Goal: Task Accomplishment & Management: Manage account settings

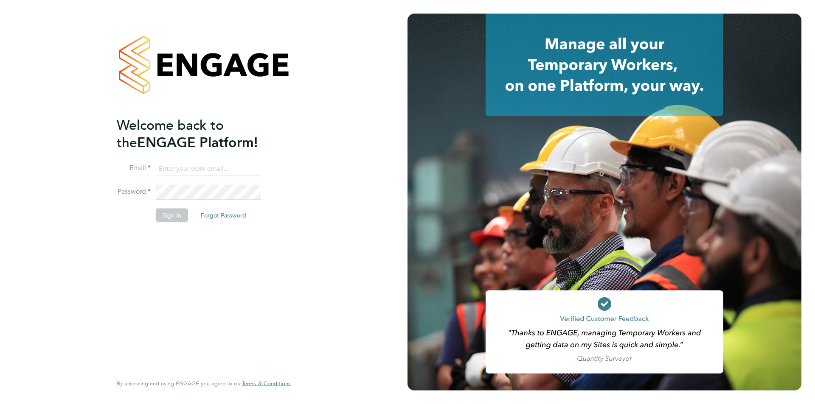
click at [177, 165] on input at bounding box center [208, 168] width 105 height 15
type input "raj.ali@ncclondon.ac.uk"
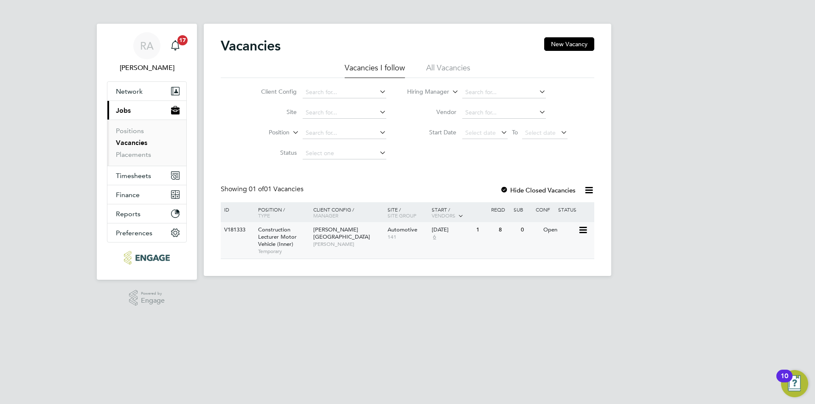
click at [273, 242] on span "Construction Lecturer Motor Vehicle (Inner)" at bounding box center [277, 237] width 39 height 22
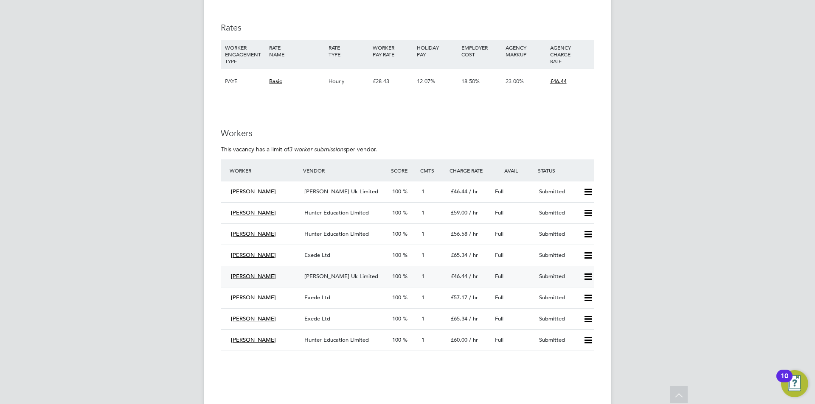
click at [256, 277] on span "[PERSON_NAME]" at bounding box center [253, 276] width 45 height 7
click at [589, 276] on icon at bounding box center [588, 277] width 11 height 7
click at [328, 275] on span "Morgan Hunt Uk Limited" at bounding box center [341, 276] width 74 height 7
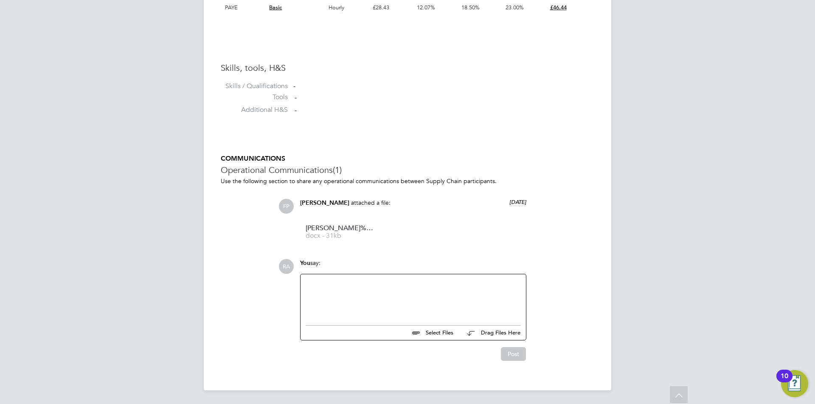
click at [348, 287] on div at bounding box center [413, 298] width 215 height 37
drag, startPoint x: 315, startPoint y: 286, endPoint x: 293, endPoint y: 286, distance: 21.6
click at [293, 286] on div "RA You say: Hi Select Files Drag Files Here Drop your files here Post" at bounding box center [436, 310] width 316 height 102
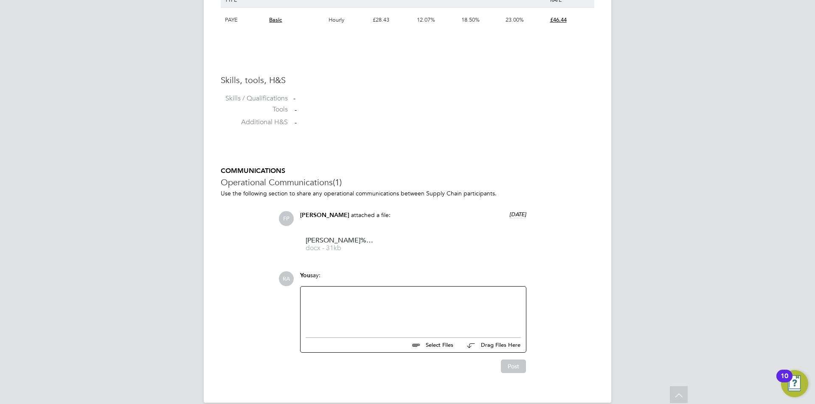
scroll to position [639, 0]
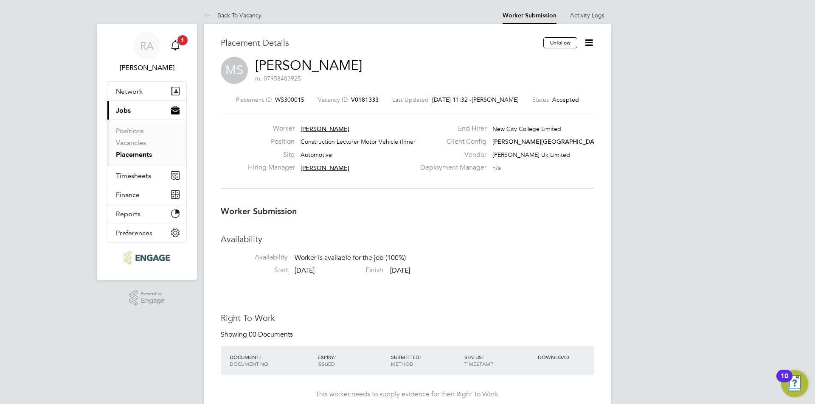
click at [587, 41] on icon at bounding box center [589, 42] width 11 height 11
click at [439, 54] on div "Placement Details" at bounding box center [379, 47] width 316 height 20
click at [224, 13] on link "Back To Vacancy" at bounding box center [233, 15] width 58 height 8
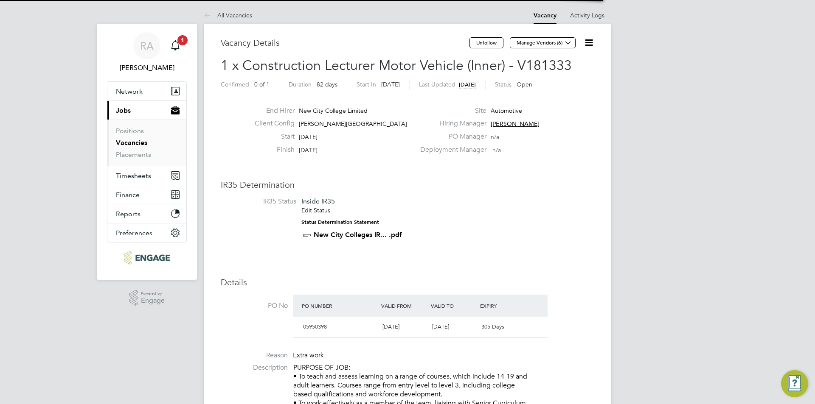
scroll to position [14, 74]
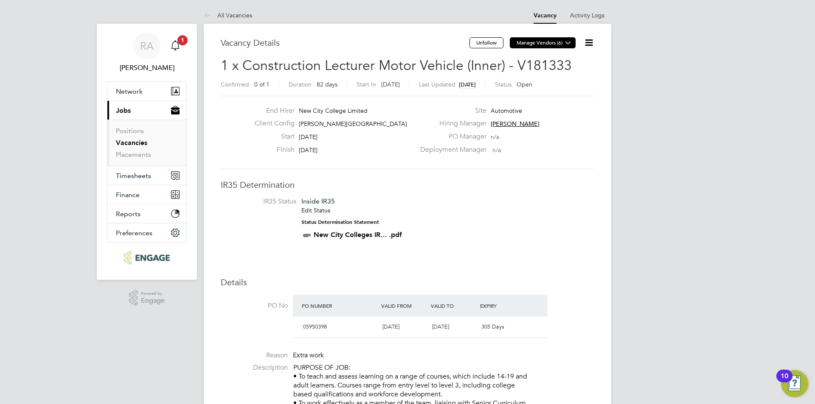
click at [555, 42] on button "Manage Vendors (6)" at bounding box center [543, 42] width 66 height 11
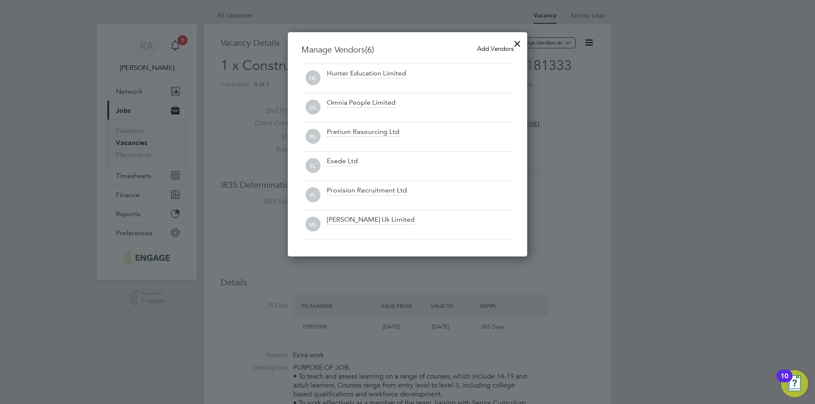
click at [519, 39] on div at bounding box center [517, 41] width 15 height 15
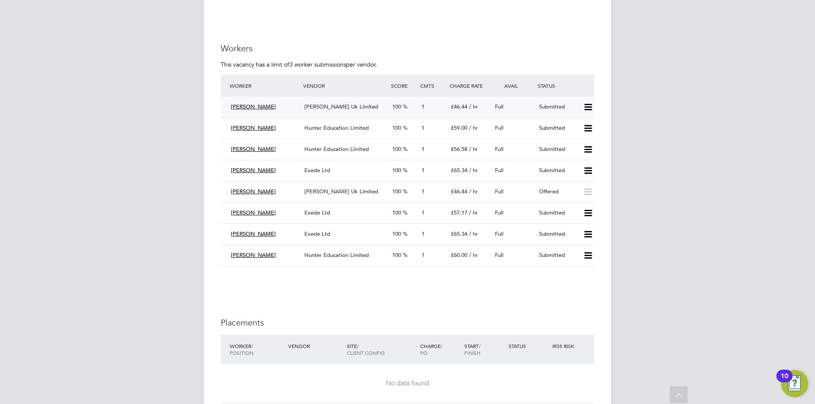
click at [586, 109] on icon at bounding box center [588, 107] width 11 height 7
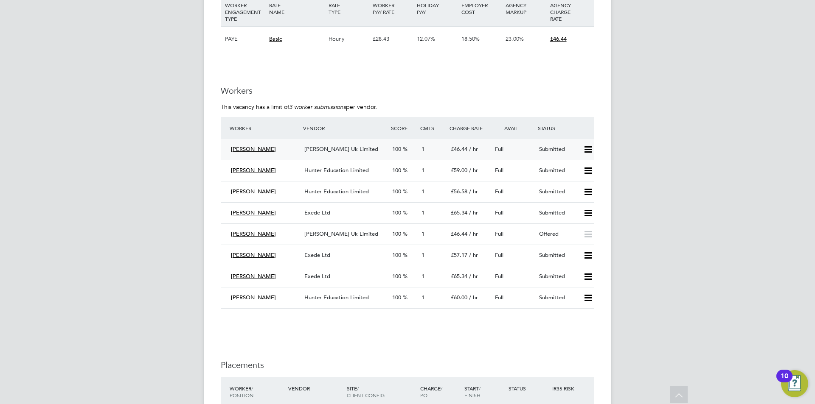
click at [590, 151] on icon at bounding box center [588, 149] width 11 height 7
click at [574, 181] on li "Reject" at bounding box center [577, 180] width 30 height 12
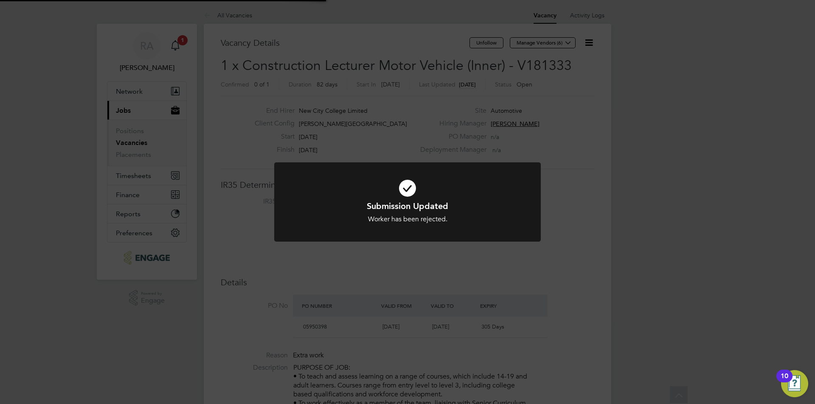
scroll to position [25, 59]
click at [653, 203] on div "Submission Updated Worker has been rejected. Cancel Okay" at bounding box center [407, 202] width 815 height 404
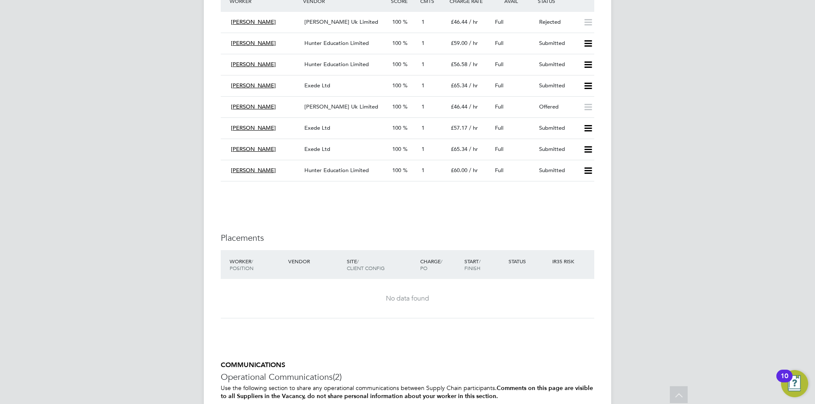
scroll to position [1528, 0]
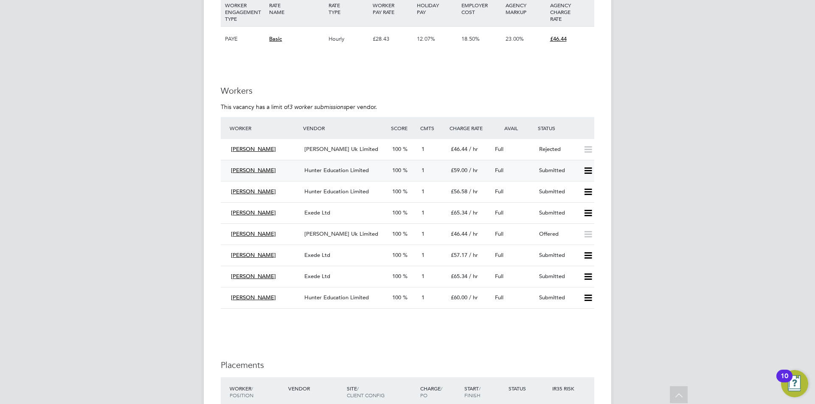
click at [589, 170] on icon at bounding box center [588, 171] width 11 height 7
click at [568, 201] on li "Reject" at bounding box center [577, 201] width 30 height 12
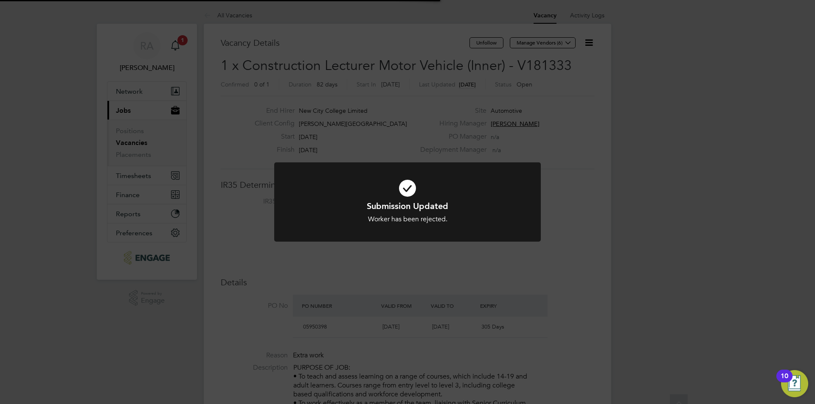
scroll to position [25, 59]
click at [421, 262] on div "Submission Updated Worker has been rejected. Cancel Okay" at bounding box center [407, 202] width 815 height 404
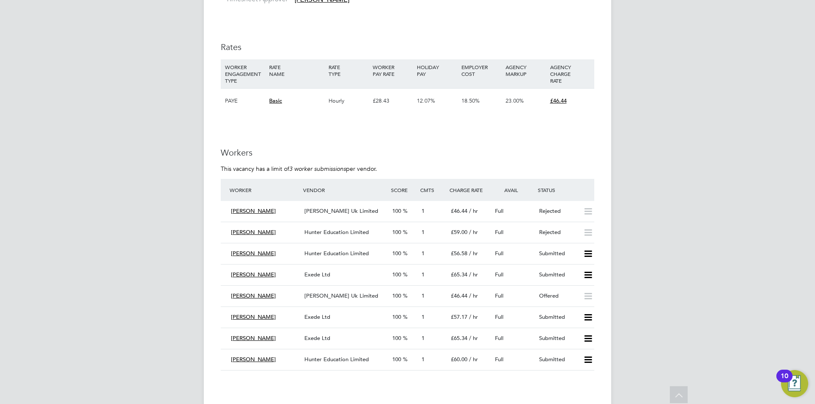
scroll to position [1528, 0]
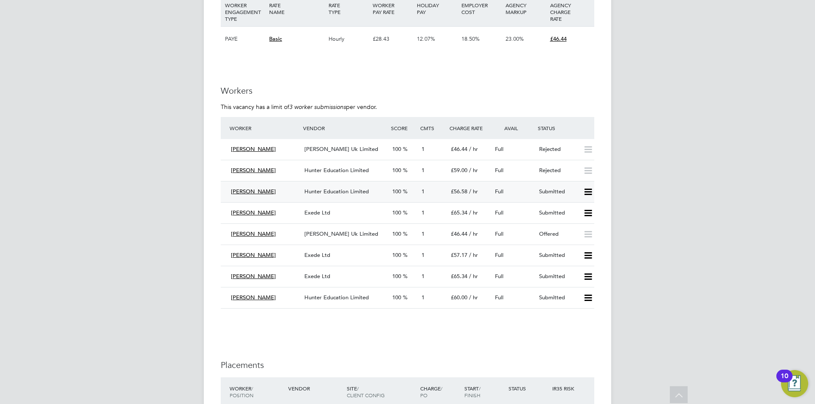
click at [590, 193] on icon at bounding box center [588, 192] width 11 height 7
click at [575, 223] on li "Reject" at bounding box center [577, 222] width 30 height 12
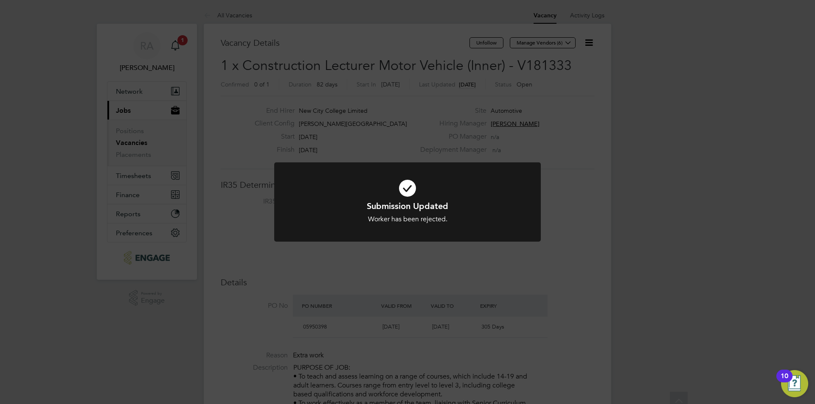
scroll to position [25, 59]
click at [409, 295] on div "Submission Updated Worker has been rejected. Cancel Okay" at bounding box center [407, 202] width 815 height 404
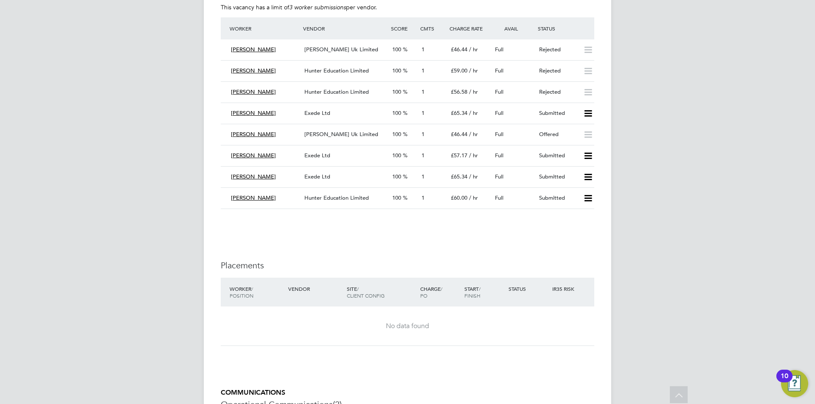
scroll to position [1613, 0]
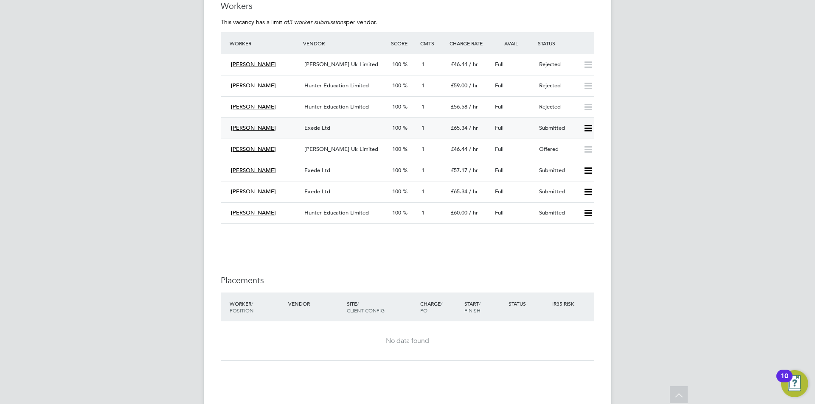
click at [587, 129] on icon at bounding box center [588, 128] width 11 height 7
click at [572, 158] on li "Reject" at bounding box center [577, 158] width 30 height 12
click at [587, 171] on icon at bounding box center [588, 171] width 11 height 7
click at [574, 201] on li "Reject" at bounding box center [577, 201] width 30 height 12
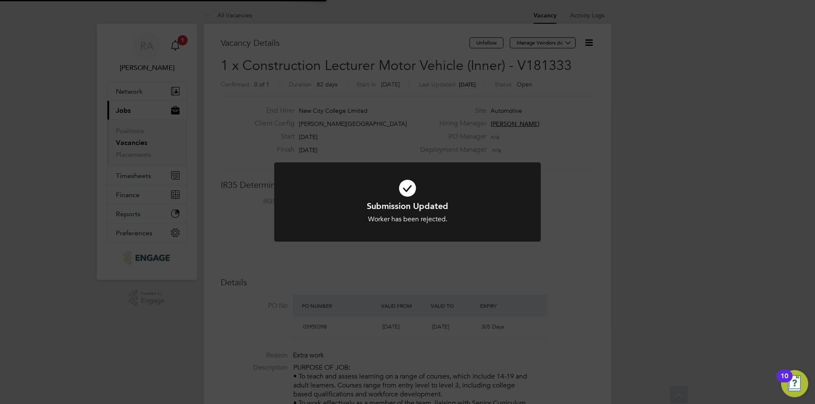
scroll to position [25, 59]
click at [477, 269] on div "Submission Updated Worker has been rejected. Cancel Okay" at bounding box center [407, 202] width 815 height 404
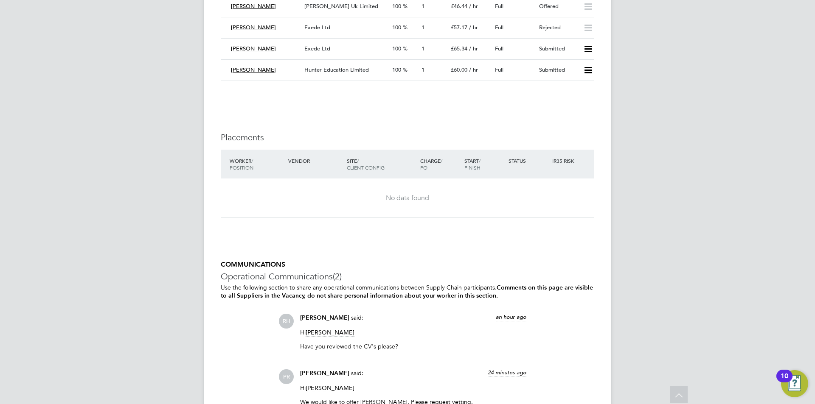
scroll to position [1655, 0]
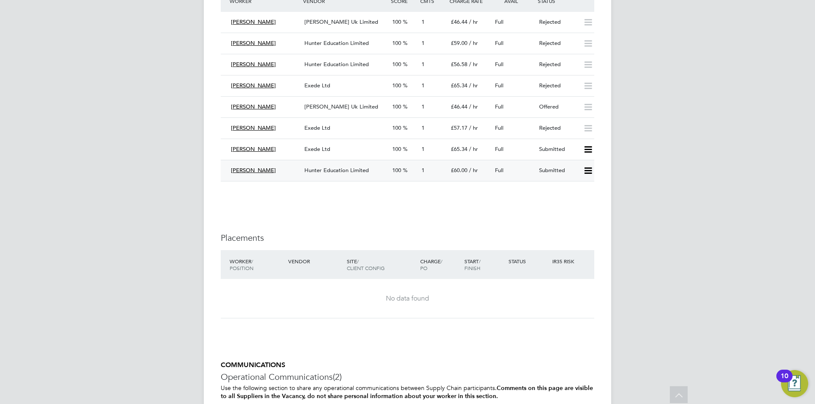
click at [588, 171] on icon at bounding box center [588, 171] width 11 height 7
click at [573, 200] on li "Reject" at bounding box center [577, 201] width 30 height 12
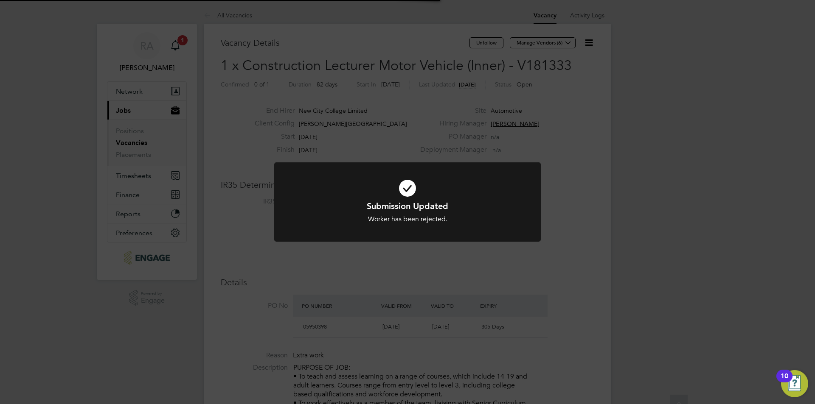
scroll to position [25, 59]
click at [580, 267] on div "Submission Updated Worker has been rejected. Cancel Okay" at bounding box center [407, 202] width 815 height 404
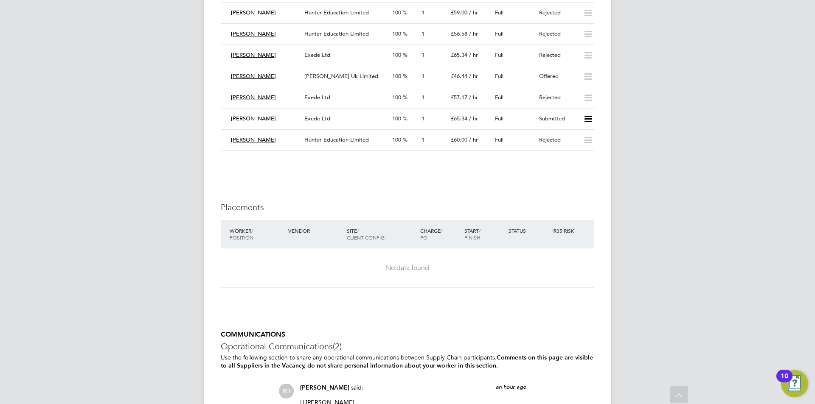
scroll to position [1613, 0]
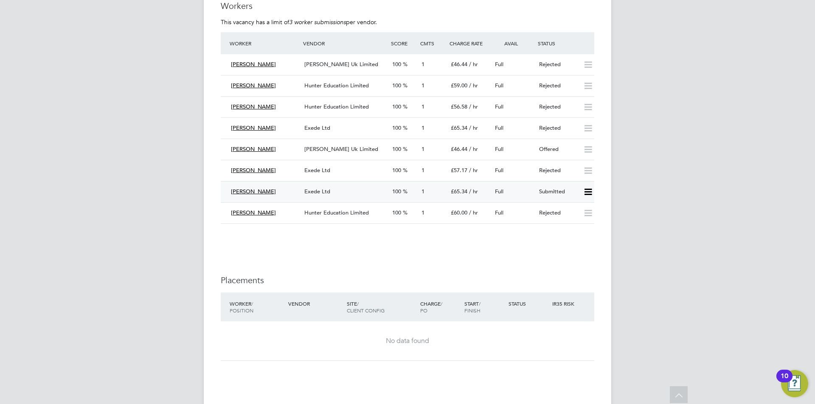
click at [589, 193] on icon at bounding box center [588, 192] width 11 height 7
click at [576, 223] on li "Reject" at bounding box center [577, 222] width 30 height 12
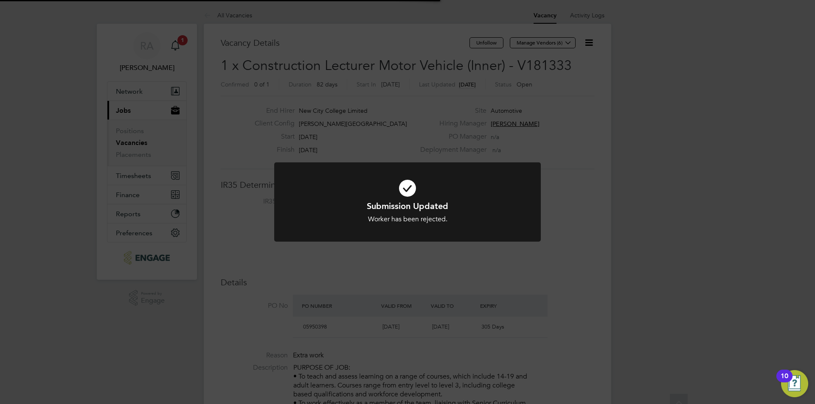
scroll to position [25, 59]
click at [394, 285] on div "Submission Updated Worker has been rejected. Cancel Okay" at bounding box center [407, 202] width 815 height 404
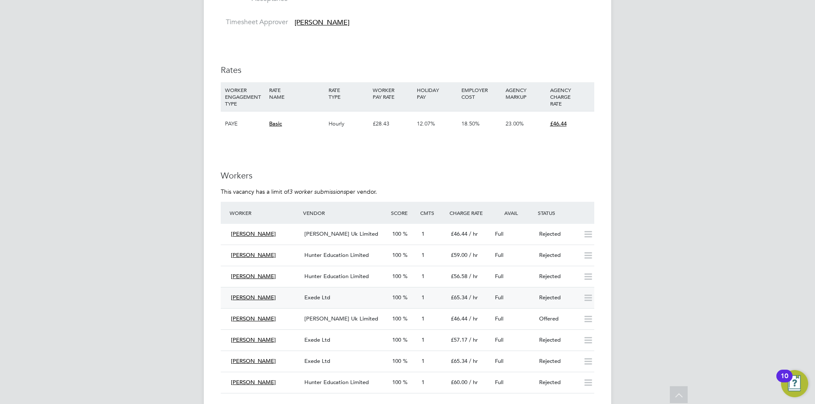
scroll to position [1528, 0]
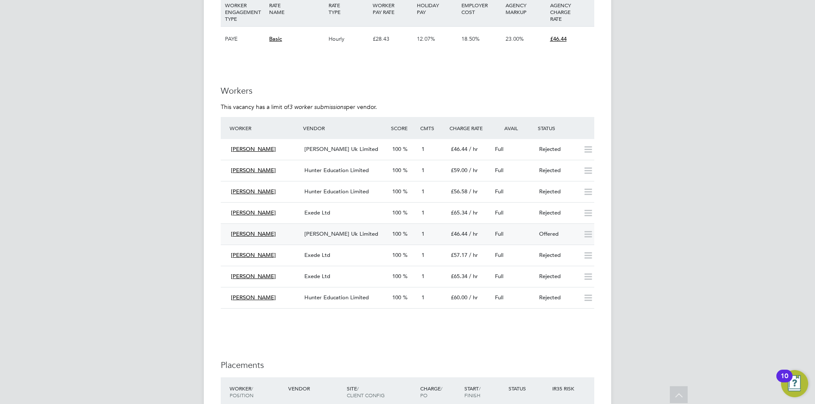
click at [544, 234] on div "Offered" at bounding box center [558, 235] width 44 height 14
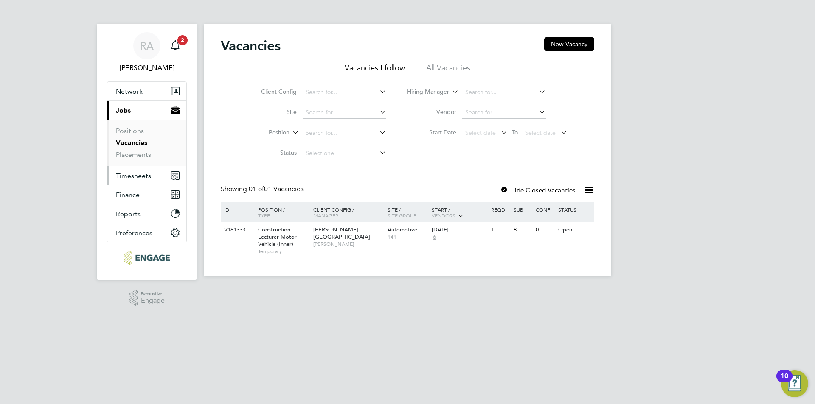
click at [136, 179] on span "Timesheets" at bounding box center [133, 176] width 35 height 8
click at [140, 174] on span "Timesheets" at bounding box center [133, 176] width 35 height 8
click at [127, 196] on span "Finance" at bounding box center [128, 195] width 24 height 8
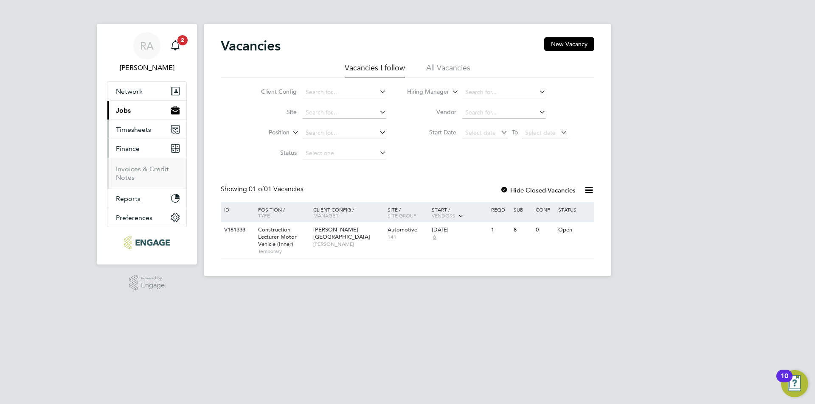
click at [127, 129] on span "Timesheets" at bounding box center [133, 130] width 35 height 8
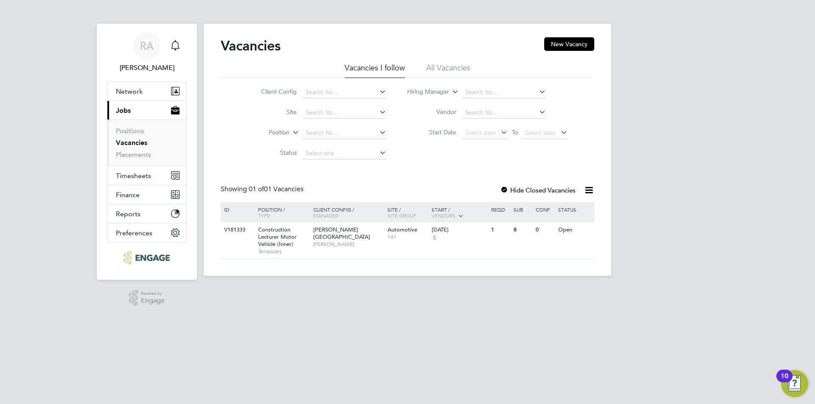
click at [449, 69] on li "All Vacancies" at bounding box center [448, 70] width 44 height 15
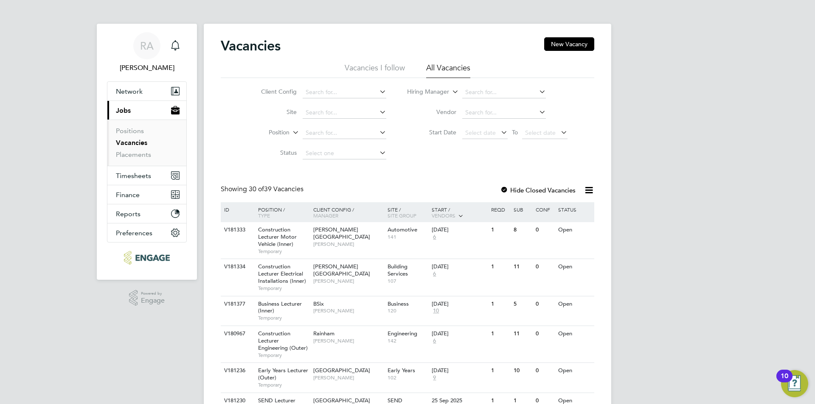
click at [382, 68] on li "Vacancies I follow" at bounding box center [375, 70] width 60 height 15
